Goal: Task Accomplishment & Management: Use online tool/utility

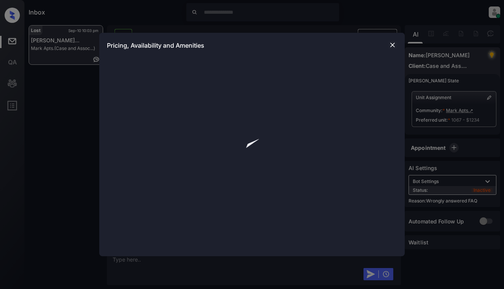
scroll to position [3481, 0]
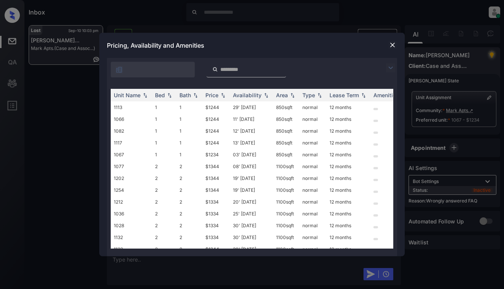
click at [390, 72] on div at bounding box center [252, 67] width 290 height 19
click at [388, 70] on img at bounding box center [390, 67] width 9 height 9
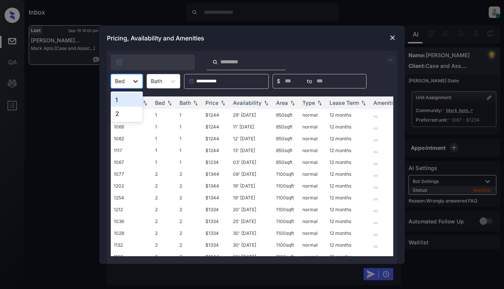
click at [137, 80] on icon at bounding box center [136, 81] width 8 height 8
click at [210, 100] on div "Price" at bounding box center [211, 103] width 13 height 6
click at [213, 100] on div "Price" at bounding box center [211, 103] width 13 height 6
click at [394, 38] on img at bounding box center [392, 38] width 8 height 8
